Goal: Check status: Check status

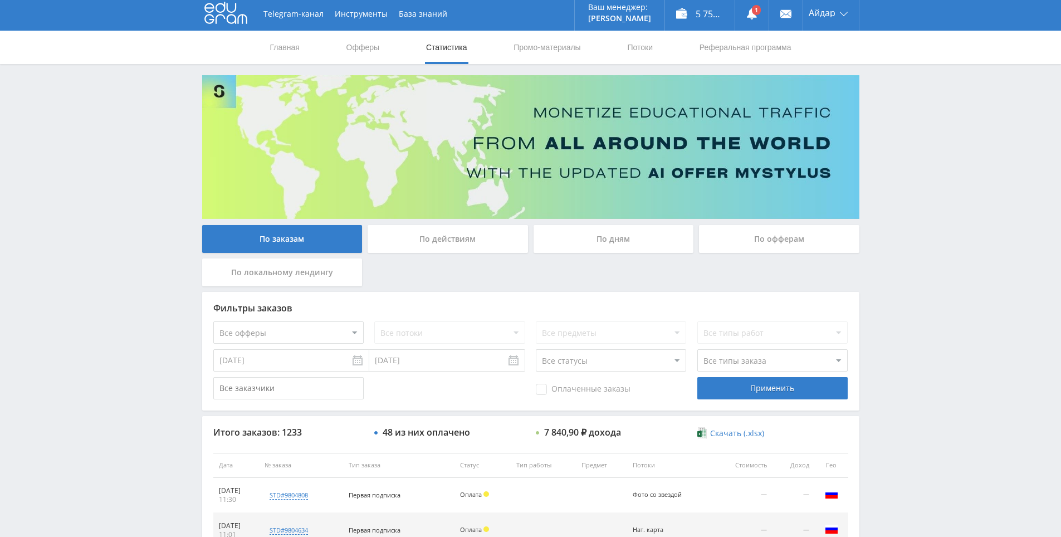
drag, startPoint x: 115, startPoint y: 286, endPoint x: 294, endPoint y: 202, distance: 198.1
click at [754, 10] on link at bounding box center [751, 13] width 33 height 33
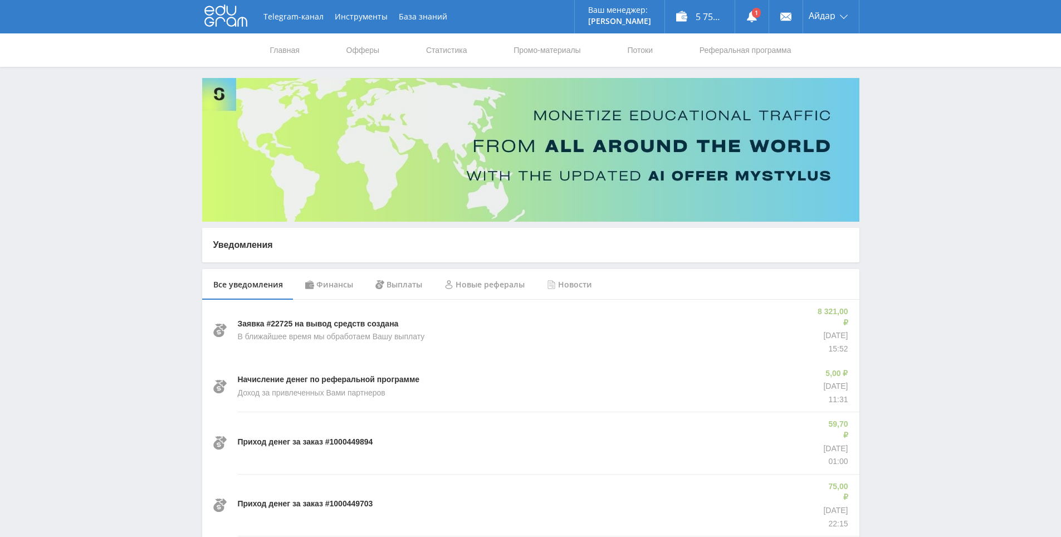
drag, startPoint x: 924, startPoint y: 380, endPoint x: 917, endPoint y: 375, distance: 9.1
click at [442, 46] on link "Статистика" at bounding box center [446, 49] width 43 height 33
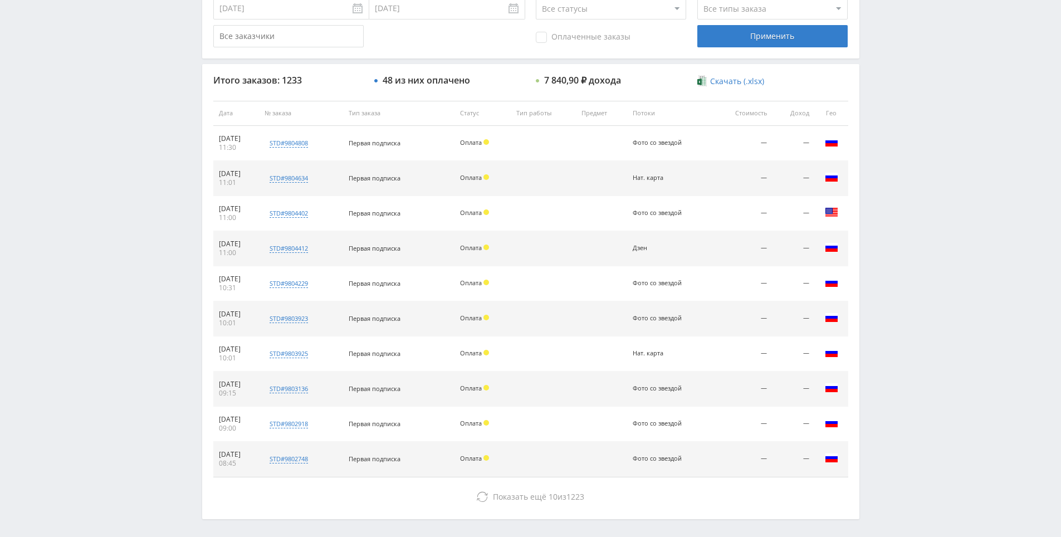
scroll to position [398, 0]
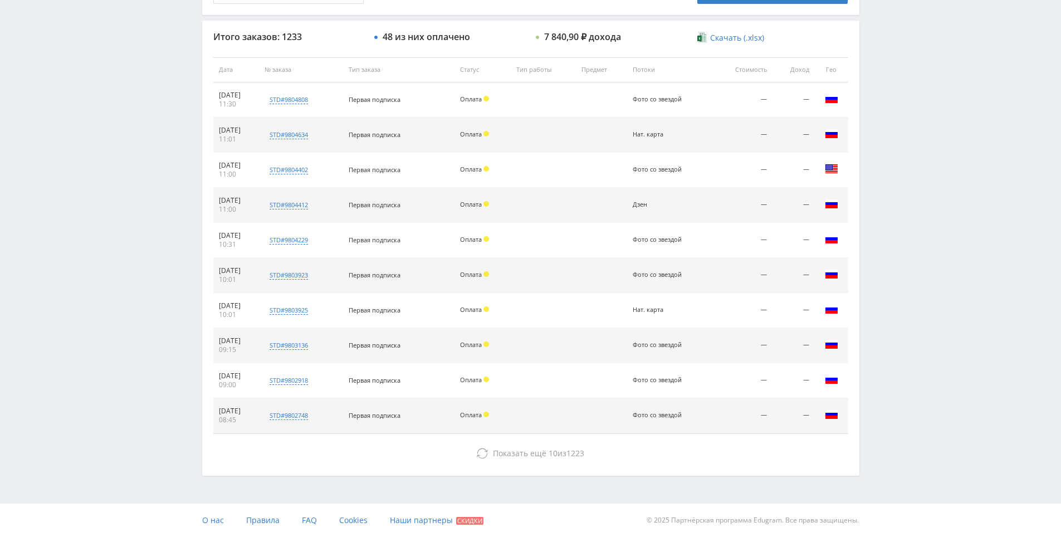
drag, startPoint x: 887, startPoint y: 454, endPoint x: 756, endPoint y: 441, distance: 132.1
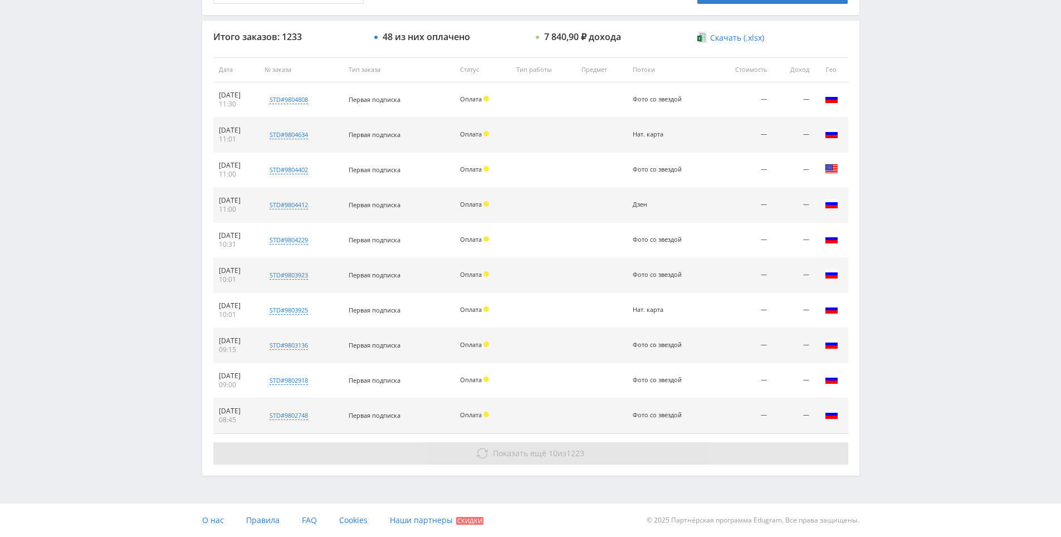
click at [674, 458] on button "Показать ещё 10 из 1223" at bounding box center [530, 453] width 635 height 22
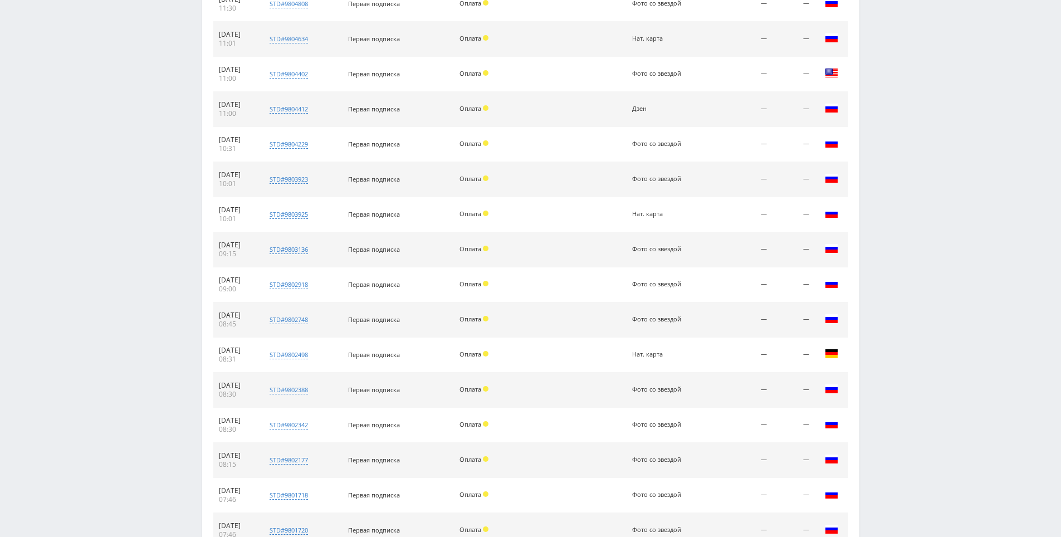
drag, startPoint x: 912, startPoint y: 381, endPoint x: 902, endPoint y: 443, distance: 63.2
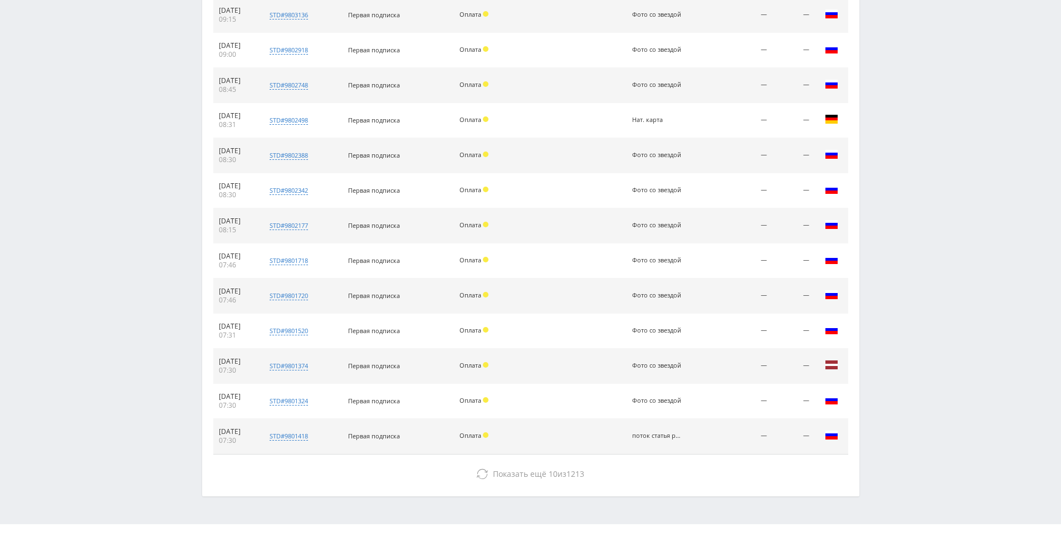
scroll to position [749, 0]
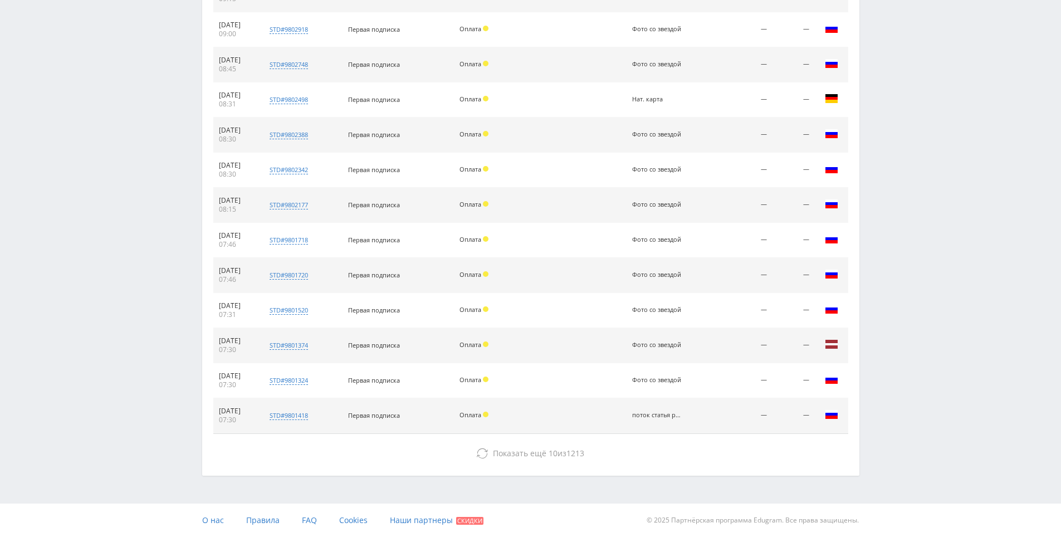
drag, startPoint x: 883, startPoint y: 495, endPoint x: 875, endPoint y: 505, distance: 12.7
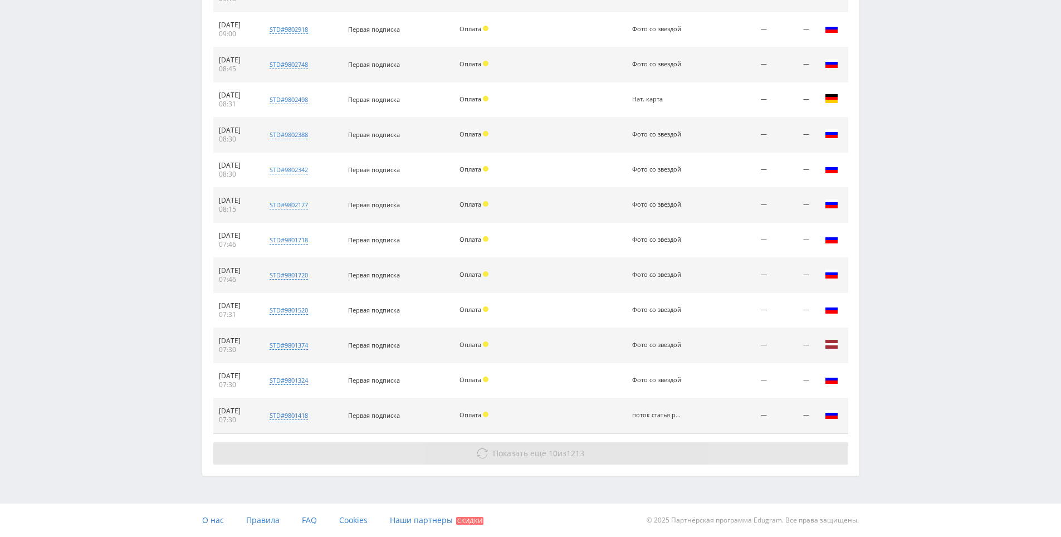
click at [776, 447] on button "Показать ещё 10 из 1213" at bounding box center [530, 453] width 635 height 22
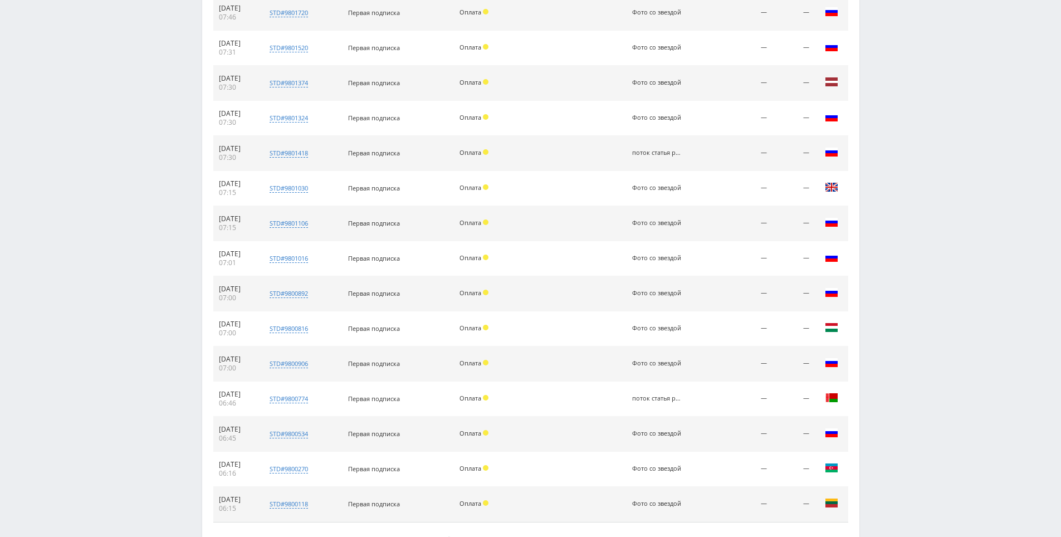
scroll to position [1100, 0]
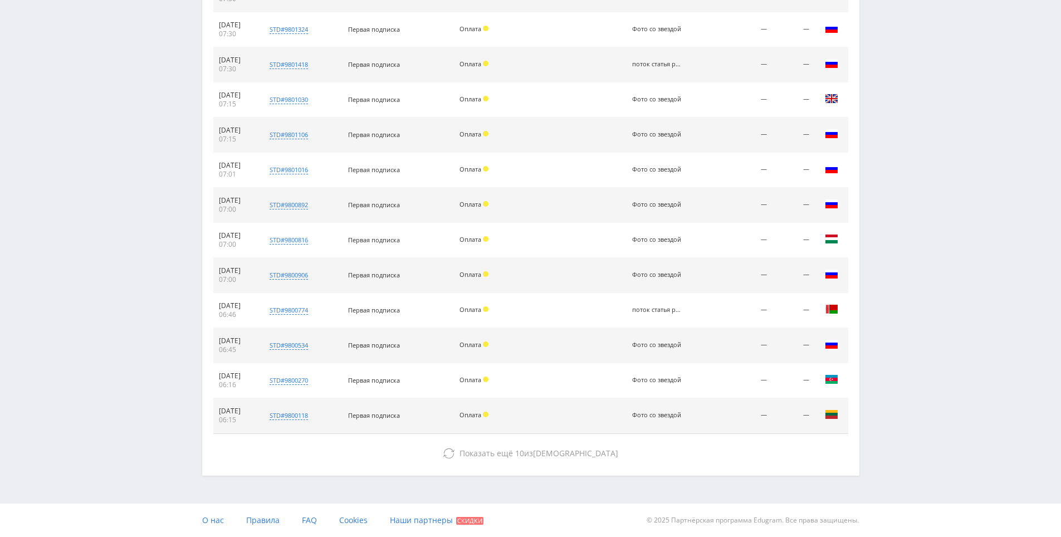
drag, startPoint x: 922, startPoint y: 355, endPoint x: 903, endPoint y: 481, distance: 127.7
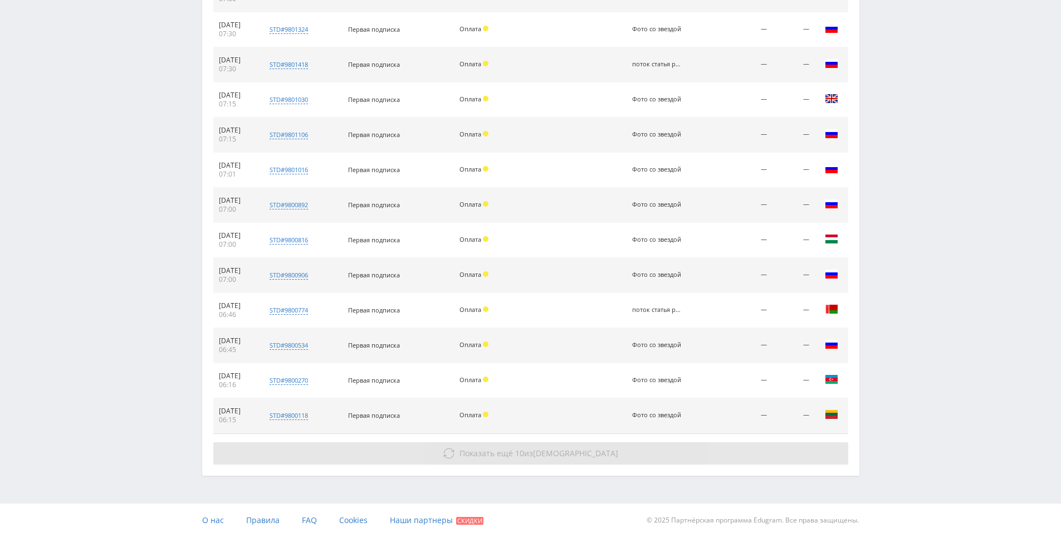
click at [801, 452] on button "Показать ещё 10 из 1203" at bounding box center [530, 453] width 635 height 22
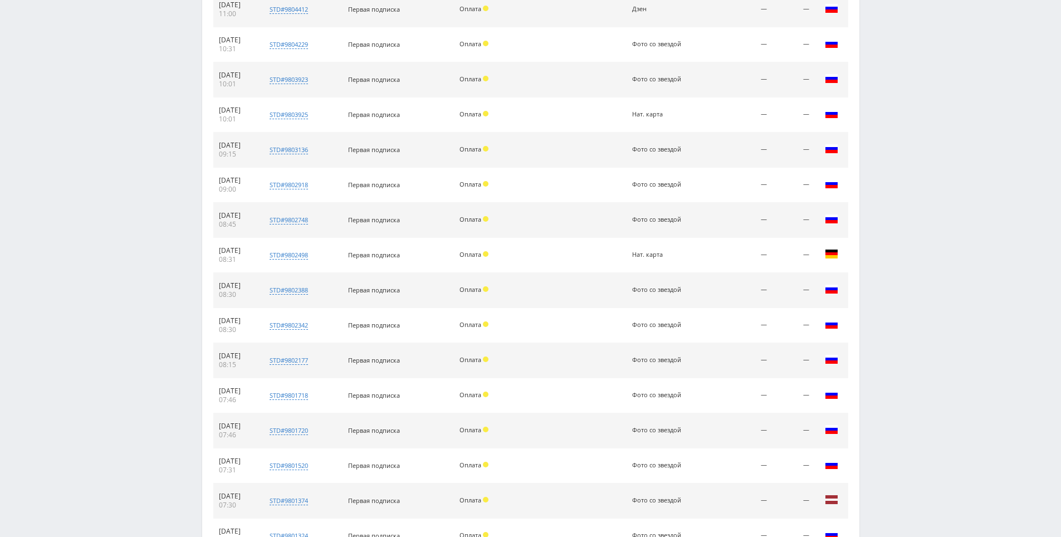
scroll to position [0, 0]
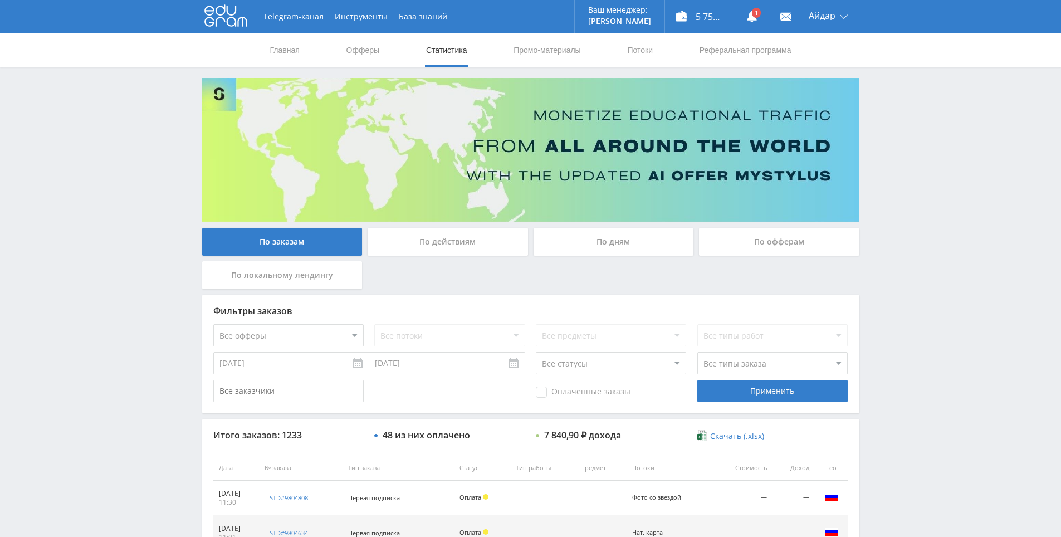
drag, startPoint x: 900, startPoint y: 449, endPoint x: 840, endPoint y: 296, distance: 163.8
drag, startPoint x: 600, startPoint y: 396, endPoint x: 625, endPoint y: 397, distance: 25.1
click at [600, 396] on span "Оплаченные заказы" at bounding box center [583, 391] width 95 height 11
click at [0, 0] on input "Оплаченные заказы" at bounding box center [0, 0] width 0 height 0
click at [740, 394] on div "Применить" at bounding box center [772, 391] width 150 height 22
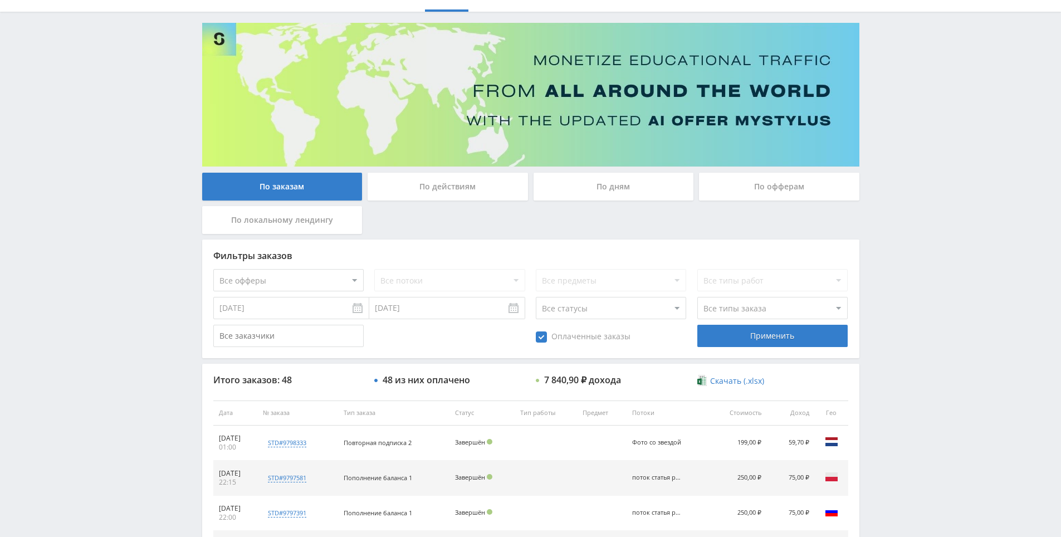
scroll to position [70, 0]
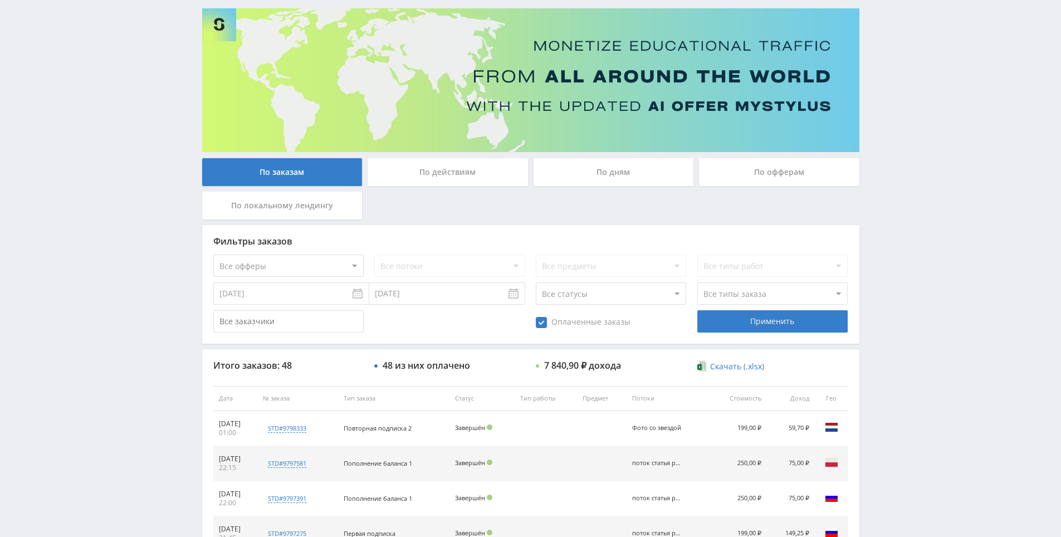
drag, startPoint x: 941, startPoint y: 433, endPoint x: 892, endPoint y: 394, distance: 63.0
click at [892, 393] on div "Telegram-канал Инструменты База знаний Ваш менеджер: [PERSON_NAME] Alex Online …" at bounding box center [530, 397] width 1061 height 935
click at [553, 322] on span "Оплаченные заказы" at bounding box center [583, 322] width 95 height 11
click at [0, 0] on input "Оплаченные заказы" at bounding box center [0, 0] width 0 height 0
click at [735, 321] on div "Применить" at bounding box center [772, 321] width 150 height 22
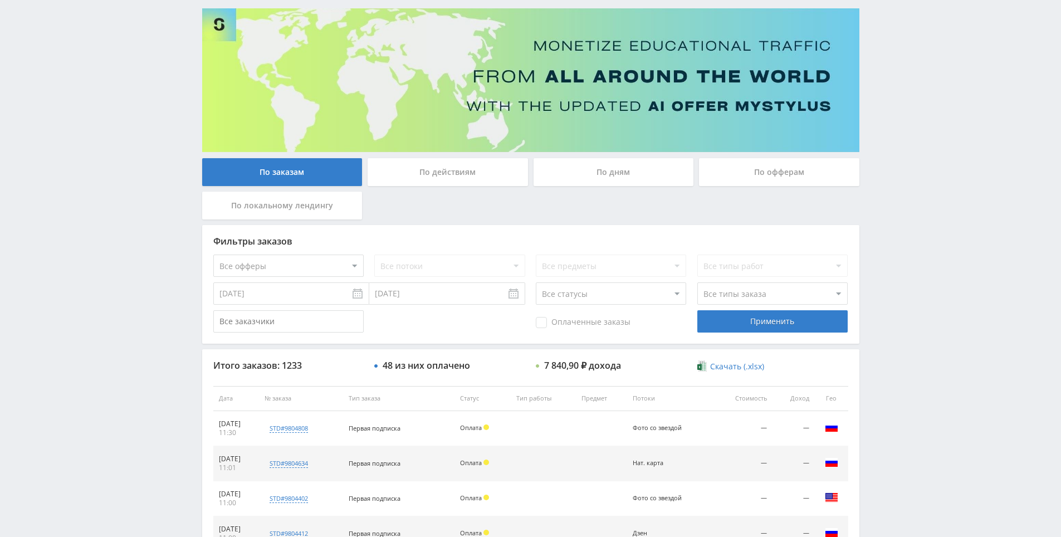
drag, startPoint x: 879, startPoint y: 123, endPoint x: 883, endPoint y: 116, distance: 7.0
click at [889, 63] on div "Telegram-канал Инструменты База знаний Ваш менеджер: [PERSON_NAME] Alex Online …" at bounding box center [530, 397] width 1061 height 935
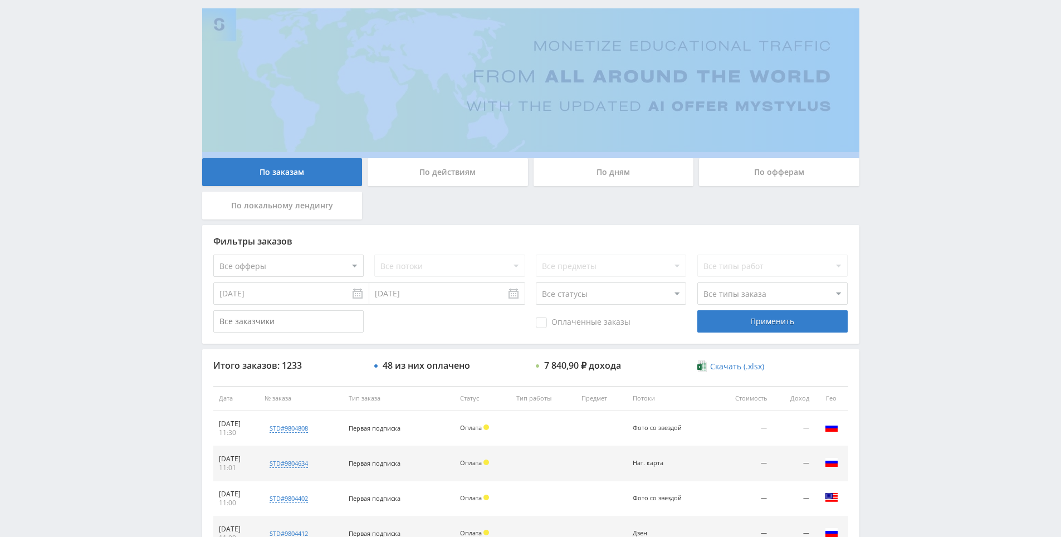
click at [889, 63] on div "Telegram-канал Инструменты База знаний Ваш менеджер: [PERSON_NAME] Alex Online …" at bounding box center [530, 397] width 1061 height 935
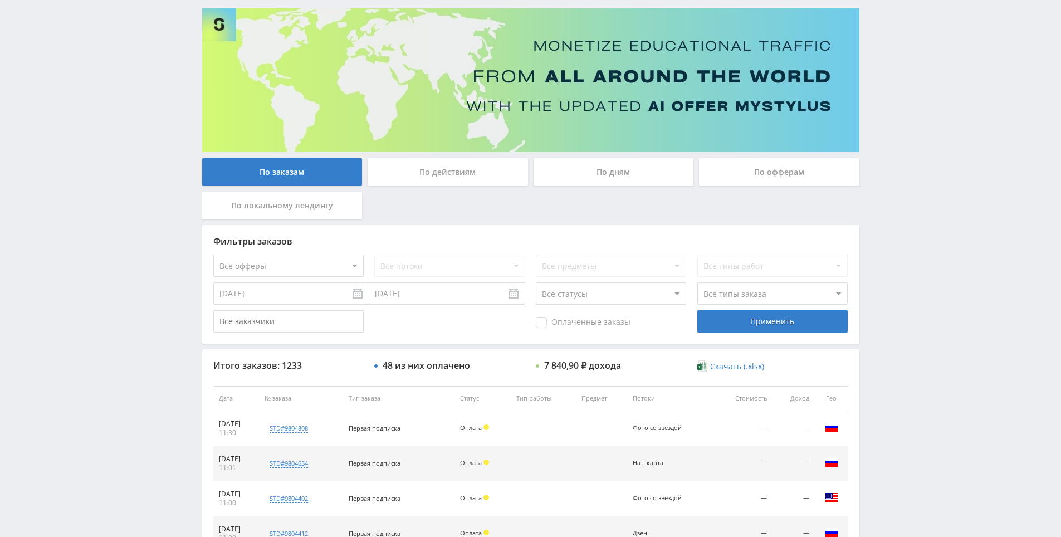
click at [886, 41] on div "Telegram-канал Инструменты База знаний Ваш менеджер: [PERSON_NAME] Alex Online …" at bounding box center [530, 397] width 1061 height 935
click at [888, 51] on div "Telegram-канал Инструменты База знаний Ваш менеджер: [PERSON_NAME] Alex Online …" at bounding box center [530, 397] width 1061 height 935
drag, startPoint x: 888, startPoint y: 51, endPoint x: 889, endPoint y: 41, distance: 10.6
click at [889, 31] on div "Telegram-канал Инструменты База знаний Ваш менеджер: [PERSON_NAME] Alex Online …" at bounding box center [530, 397] width 1061 height 935
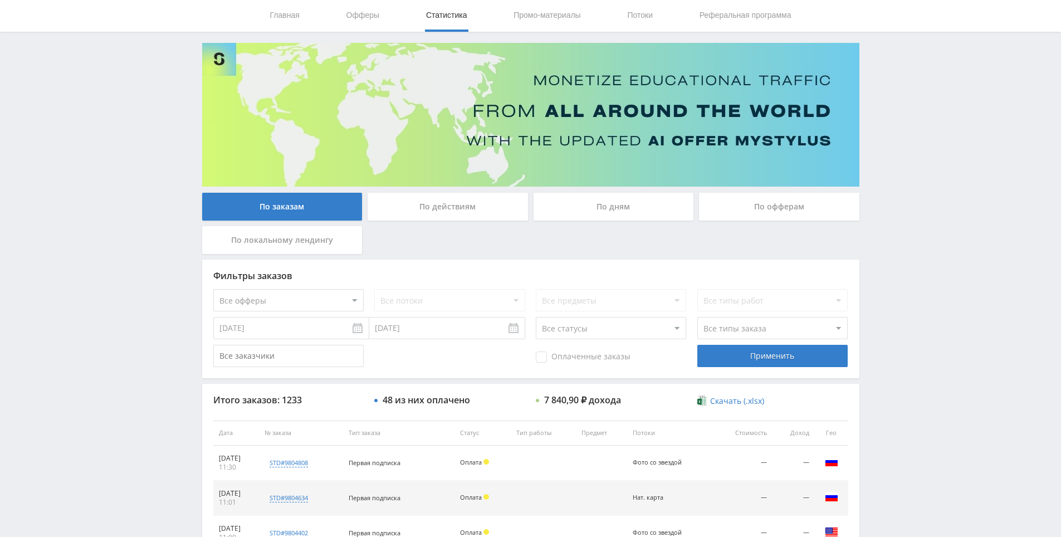
scroll to position [0, 0]
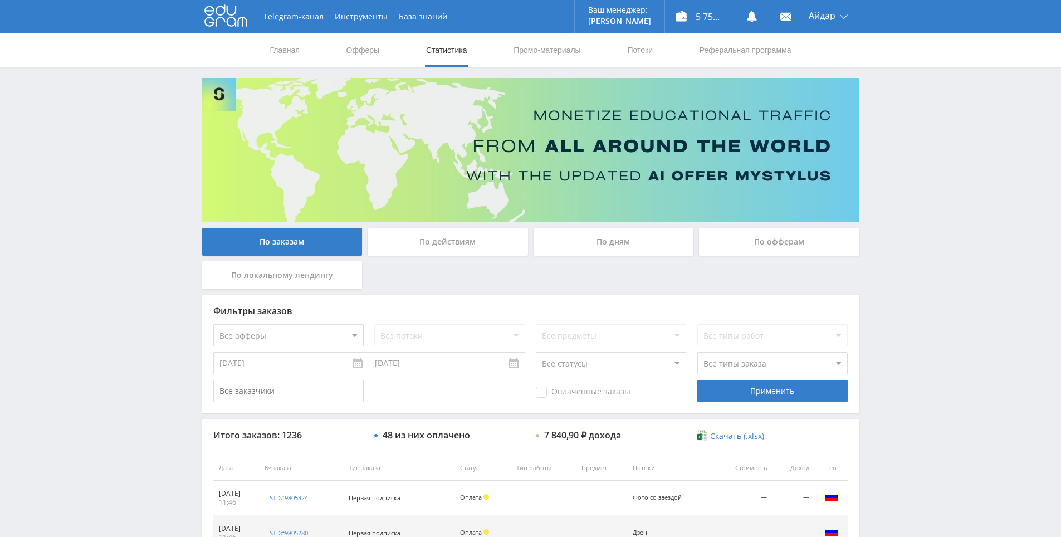
drag, startPoint x: 540, startPoint y: 282, endPoint x: 505, endPoint y: 274, distance: 35.9
click at [505, 274] on div "По заказам По действиям По дням По офферам По локальному лендингу" at bounding box center [530, 261] width 663 height 67
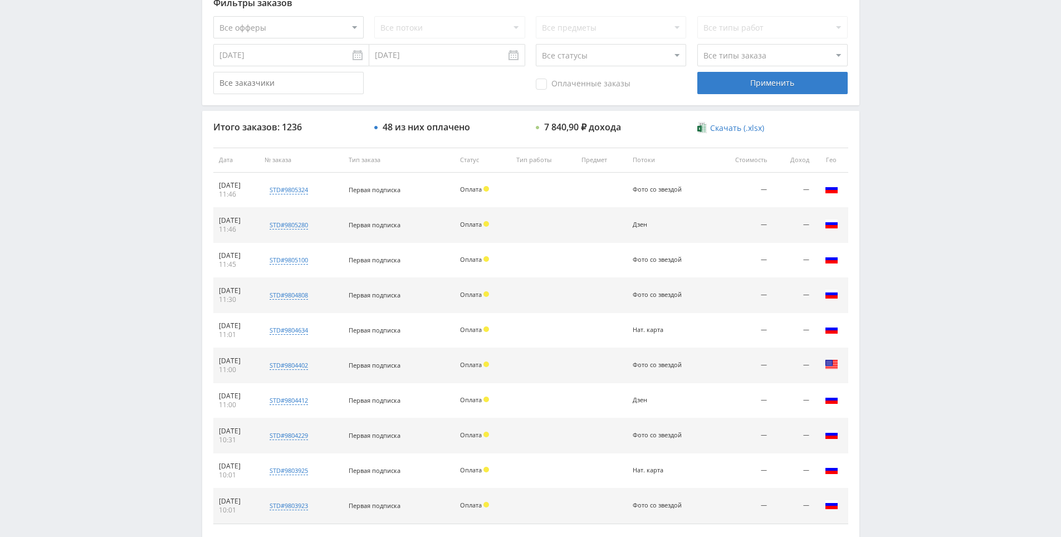
scroll to position [398, 0]
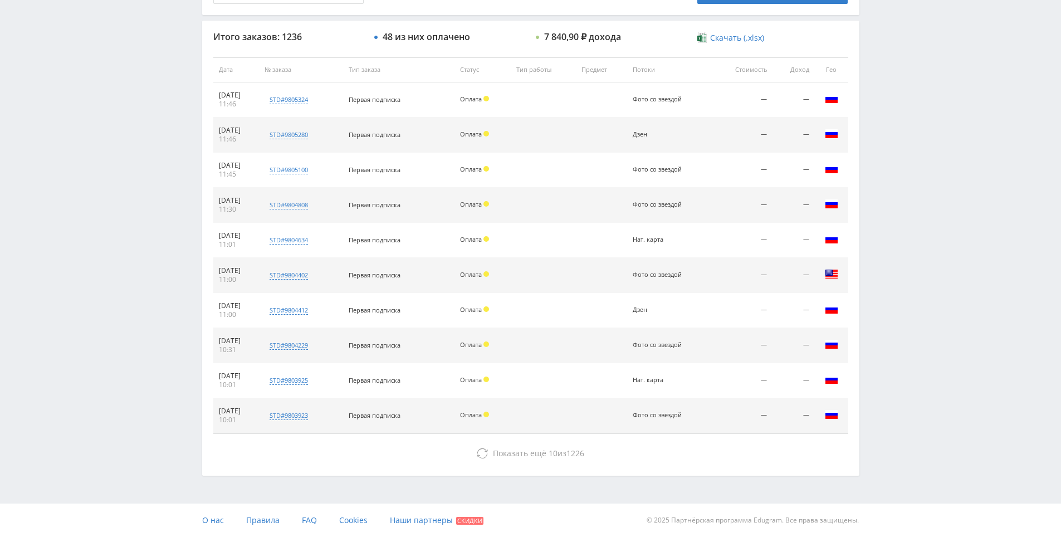
drag, startPoint x: 505, startPoint y: 274, endPoint x: 633, endPoint y: 314, distance: 134.7
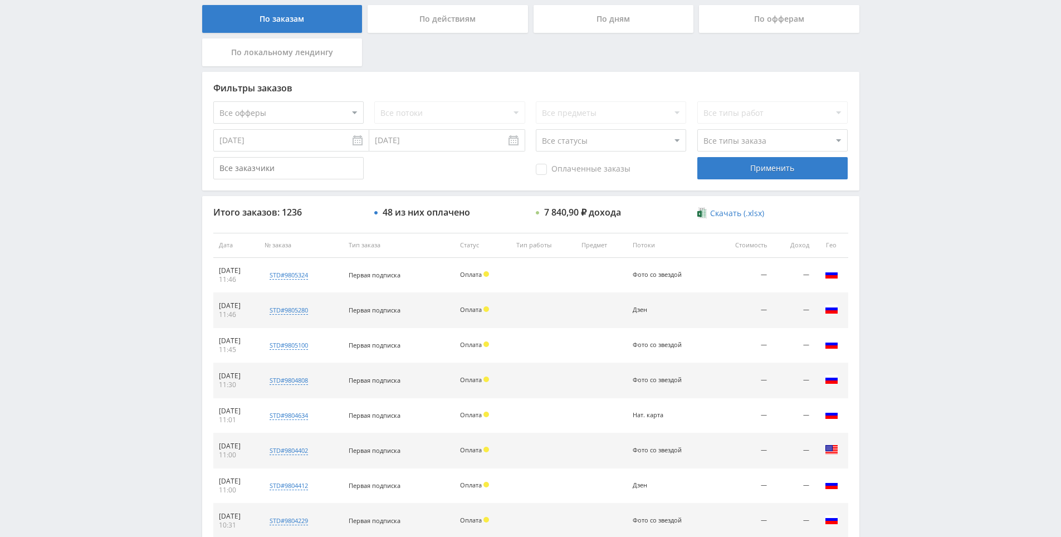
scroll to position [0, 0]
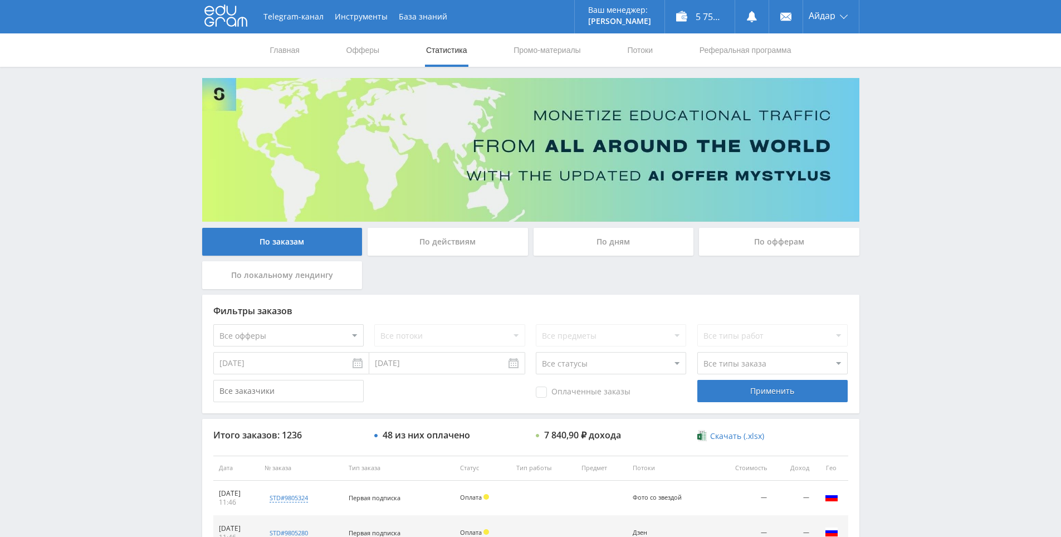
drag, startPoint x: 919, startPoint y: 373, endPoint x: 878, endPoint y: 147, distance: 229.3
drag, startPoint x: 80, startPoint y: 261, endPoint x: 86, endPoint y: 178, distance: 83.2
drag, startPoint x: 86, startPoint y: 178, endPoint x: 111, endPoint y: 171, distance: 26.1
click at [86, 178] on div "Telegram-канал Инструменты База знаний Ваш менеджер: Alex Alex Online @edugram_…" at bounding box center [530, 467] width 1061 height 935
click at [124, 170] on div "Telegram-канал Инструменты База знаний Ваш менеджер: Alex Alex Online @edugram_…" at bounding box center [530, 467] width 1061 height 935
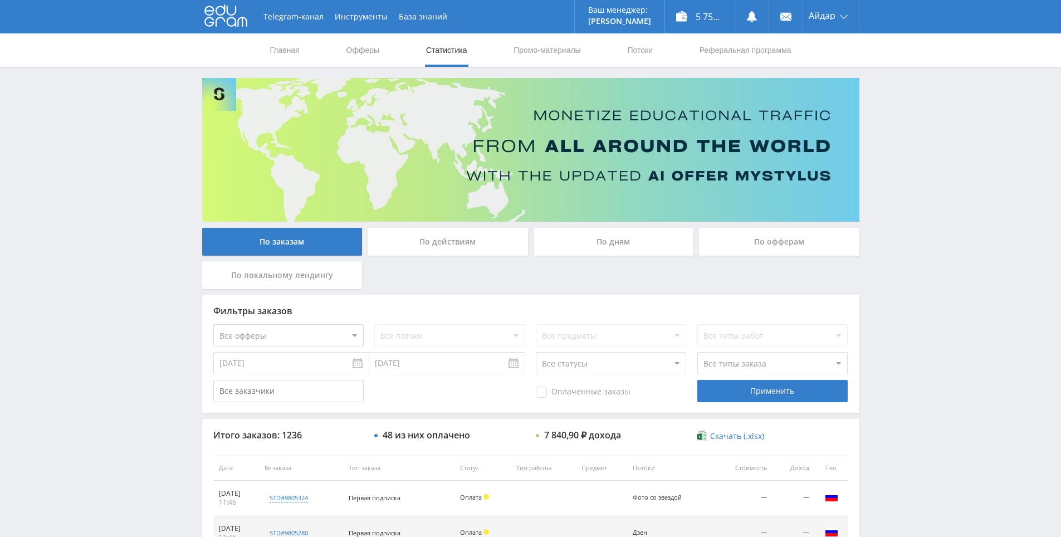
click at [110, 123] on div "Telegram-канал Инструменты База знаний Ваш менеджер: Alex Alex Online @edugram_…" at bounding box center [530, 467] width 1061 height 935
drag, startPoint x: 112, startPoint y: 221, endPoint x: 133, endPoint y: 221, distance: 20.6
click at [121, 221] on div "Telegram-канал Инструменты База знаний Ваш менеджер: Alex Alex Online @edugram_…" at bounding box center [530, 467] width 1061 height 935
click at [134, 221] on div "Telegram-канал Инструменты База знаний Ваш менеджер: Alex Alex Online @edugram_…" at bounding box center [530, 467] width 1061 height 935
click at [129, 167] on div "Telegram-канал Инструменты База знаний Ваш менеджер: Alex Alex Online @edugram_…" at bounding box center [530, 467] width 1061 height 935
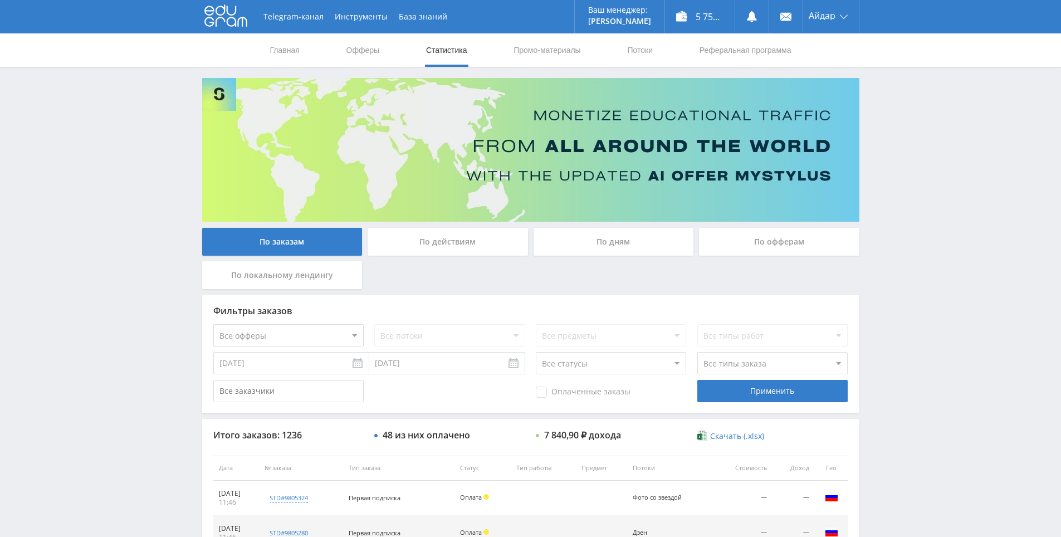
click at [137, 182] on div "Telegram-канал Инструменты База знаний Ваш менеджер: Alex Alex Online @edugram_…" at bounding box center [530, 467] width 1061 height 935
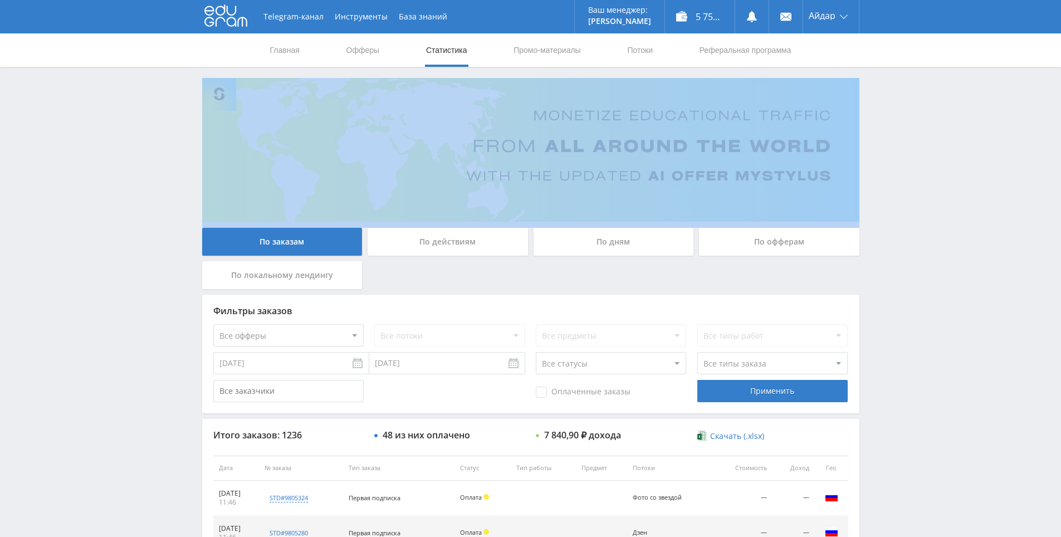
click at [137, 182] on div "Telegram-канал Инструменты База знаний Ваш менеджер: Alex Alex Online @edugram_…" at bounding box center [530, 467] width 1061 height 935
drag, startPoint x: 137, startPoint y: 182, endPoint x: 133, endPoint y: 163, distance: 19.3
click at [124, 139] on div "Telegram-канал Инструменты База знаний Ваш менеджер: Alex Alex Online @edugram_…" at bounding box center [530, 467] width 1061 height 935
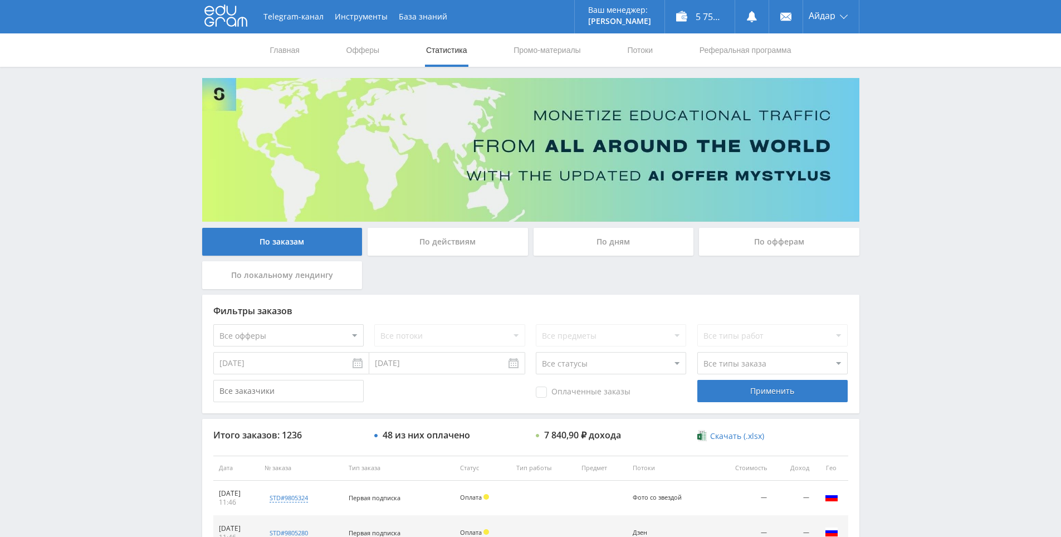
click at [117, 105] on div "Telegram-канал Инструменты База знаний Ваш менеджер: Alex Alex Online @edugram_…" at bounding box center [530, 467] width 1061 height 935
